Goal: Task Accomplishment & Management: Manage account settings

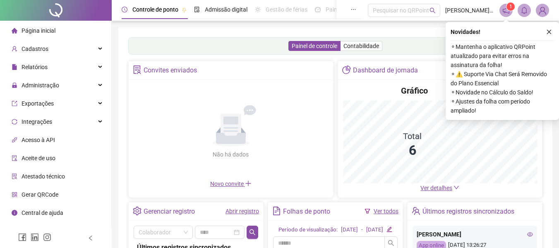
scroll to position [83, 0]
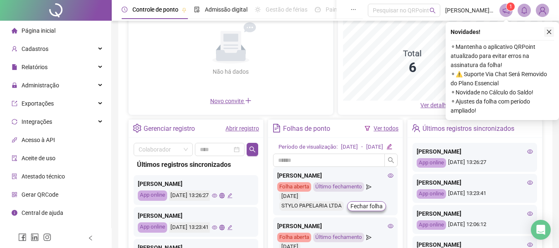
click at [546, 36] on button "button" at bounding box center [549, 32] width 10 height 10
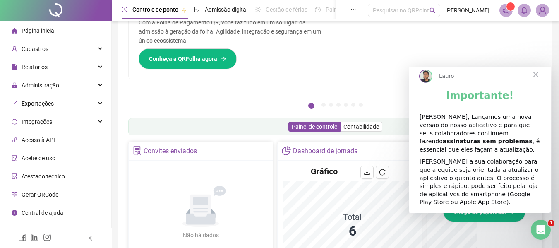
scroll to position [163, 0]
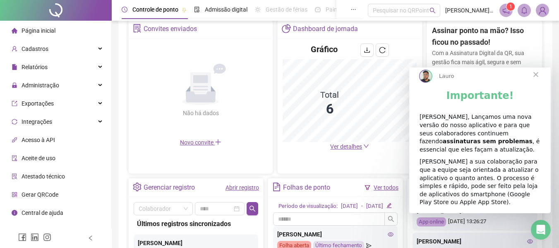
click at [534, 81] on span "Fechar" at bounding box center [536, 75] width 30 height 30
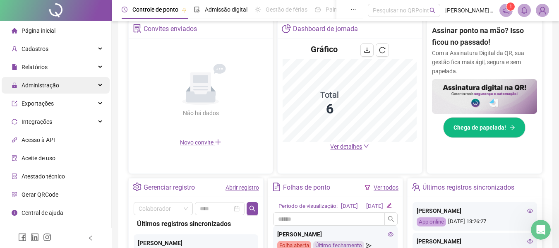
click at [92, 86] on div "Administração" at bounding box center [56, 85] width 108 height 17
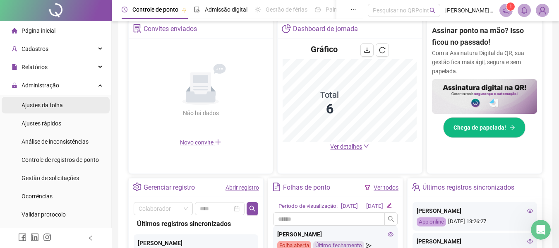
click at [67, 108] on li "Ajustes da folha" at bounding box center [56, 105] width 108 height 17
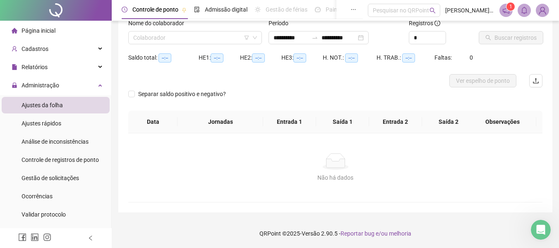
scroll to position [58, 0]
type input "**********"
click at [69, 124] on li "Ajustes rápidos" at bounding box center [56, 123] width 108 height 17
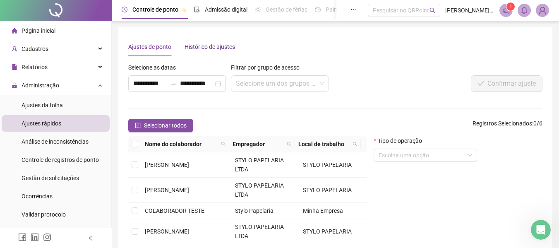
click at [213, 46] on div "Histórico de ajustes" at bounding box center [210, 46] width 50 height 9
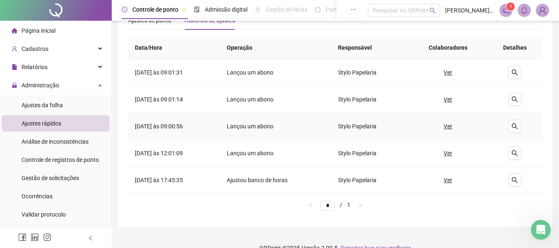
scroll to position [41, 0]
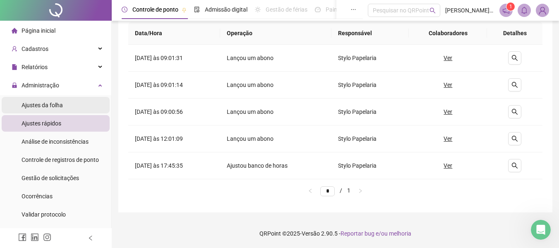
click at [39, 105] on span "Ajustes da folha" at bounding box center [42, 105] width 41 height 7
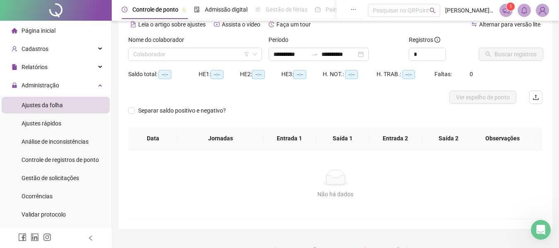
type input "**********"
click at [52, 67] on div "Relatórios" at bounding box center [56, 67] width 108 height 17
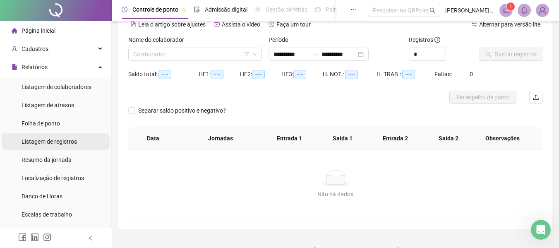
click at [56, 143] on span "Listagem de registros" at bounding box center [49, 141] width 55 height 7
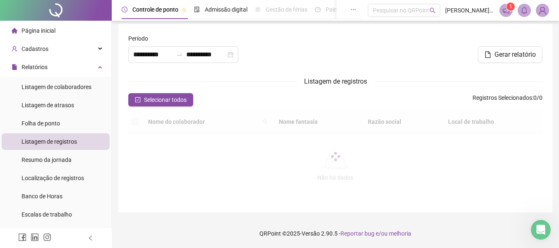
type input "**********"
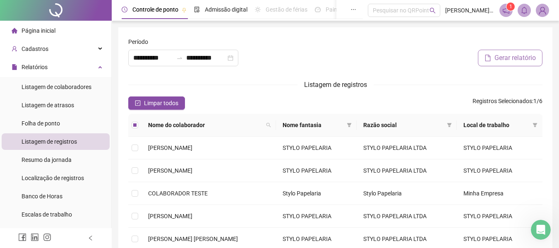
click at [493, 56] on button "Gerar relatório" at bounding box center [510, 58] width 65 height 17
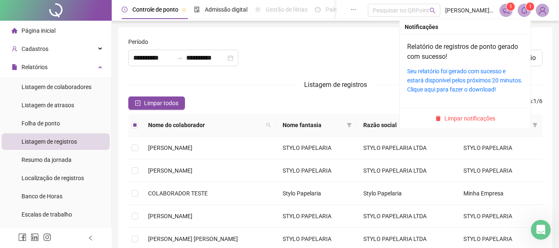
click at [521, 15] on span at bounding box center [524, 10] width 13 height 13
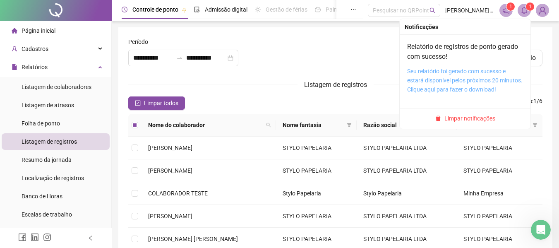
click at [465, 74] on link "Seu relatório foi gerado com sucesso e estará disponível pelos próximos 20 minu…" at bounding box center [464, 80] width 115 height 25
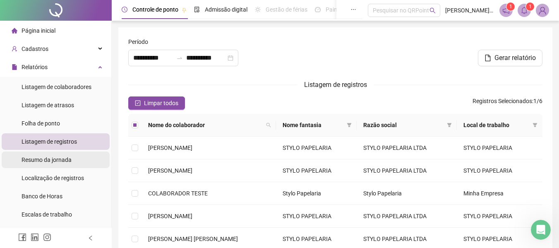
click at [73, 161] on li "Resumo da jornada" at bounding box center [56, 159] width 108 height 17
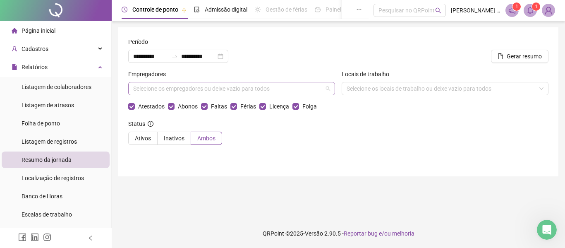
click at [185, 89] on div "Selecione os empregadores ou deixe vazio para todos" at bounding box center [231, 88] width 207 height 13
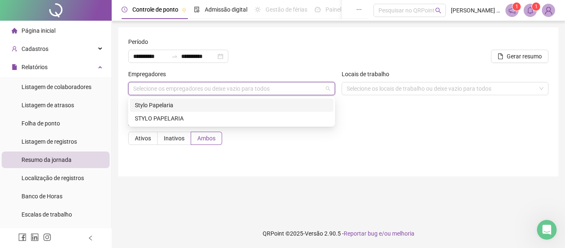
click at [185, 89] on div "Selecione os empregadores ou deixe vazio para todos" at bounding box center [231, 88] width 207 height 13
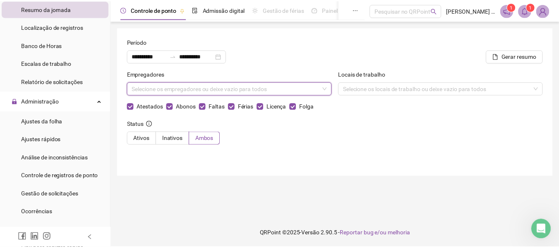
scroll to position [166, 0]
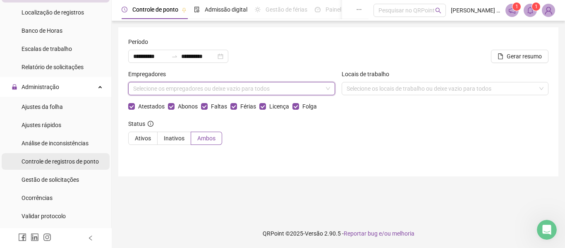
click at [76, 166] on div "Controle de registros de ponto" at bounding box center [60, 161] width 77 height 17
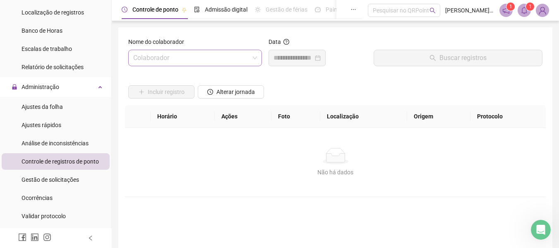
click at [223, 59] on input "search" at bounding box center [191, 58] width 116 height 16
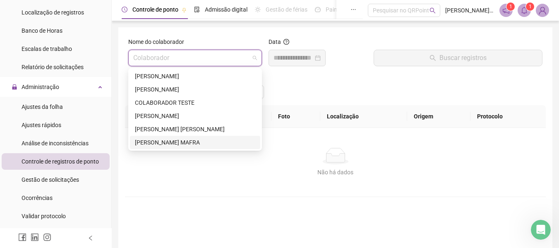
click at [207, 143] on div "[PERSON_NAME] MAFRA" at bounding box center [195, 142] width 120 height 9
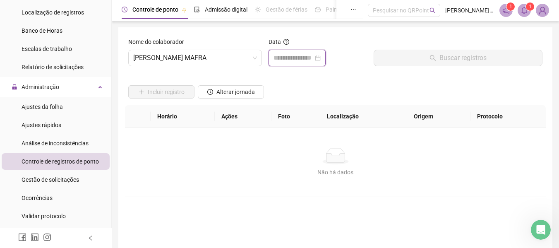
click at [289, 61] on input at bounding box center [293, 58] width 40 height 10
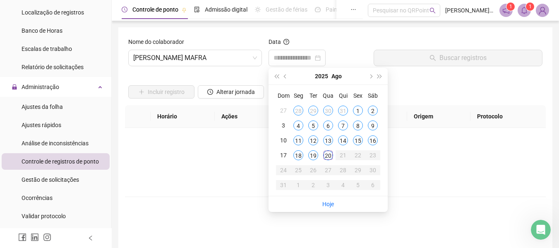
click at [425, 79] on div "Incluir registro Alterar jornada" at bounding box center [335, 89] width 417 height 32
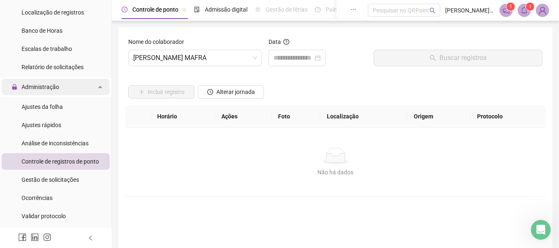
click at [74, 81] on div "Administração" at bounding box center [56, 87] width 108 height 17
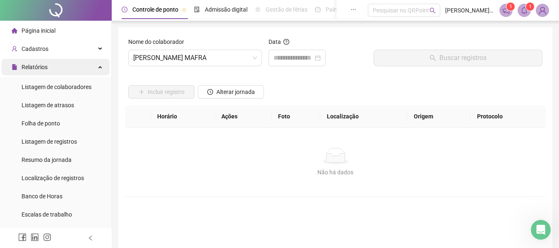
click at [79, 72] on div "Relatórios" at bounding box center [56, 67] width 108 height 17
